Goal: Task Accomplishment & Management: Manage account settings

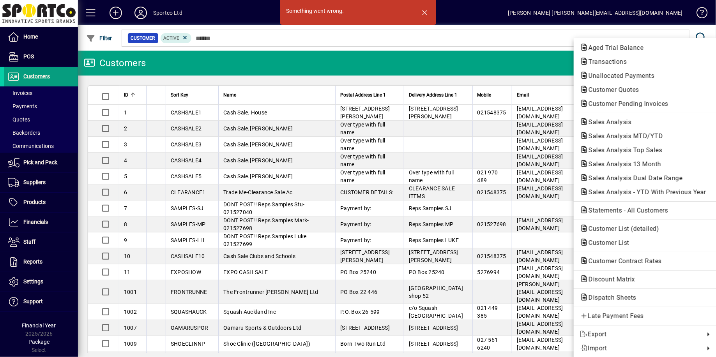
click at [422, 14] on div at bounding box center [358, 178] width 716 height 357
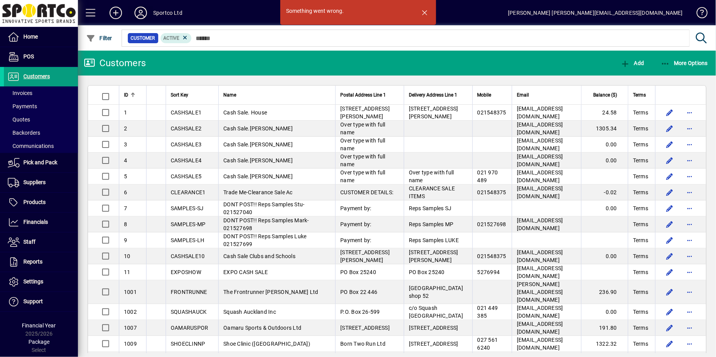
click at [145, 12] on icon at bounding box center [141, 13] width 16 height 12
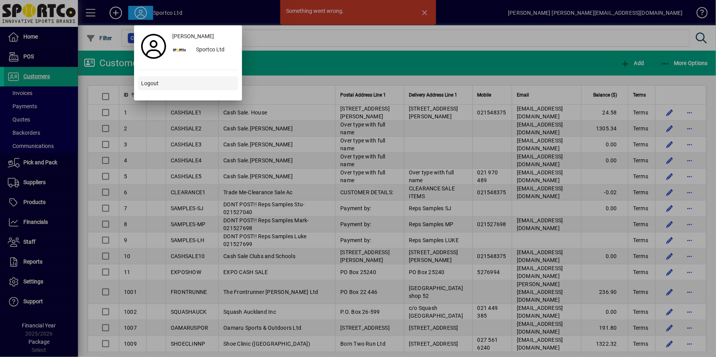
click at [154, 83] on span "Logout" at bounding box center [150, 84] width 18 height 8
